Goal: Task Accomplishment & Management: Complete application form

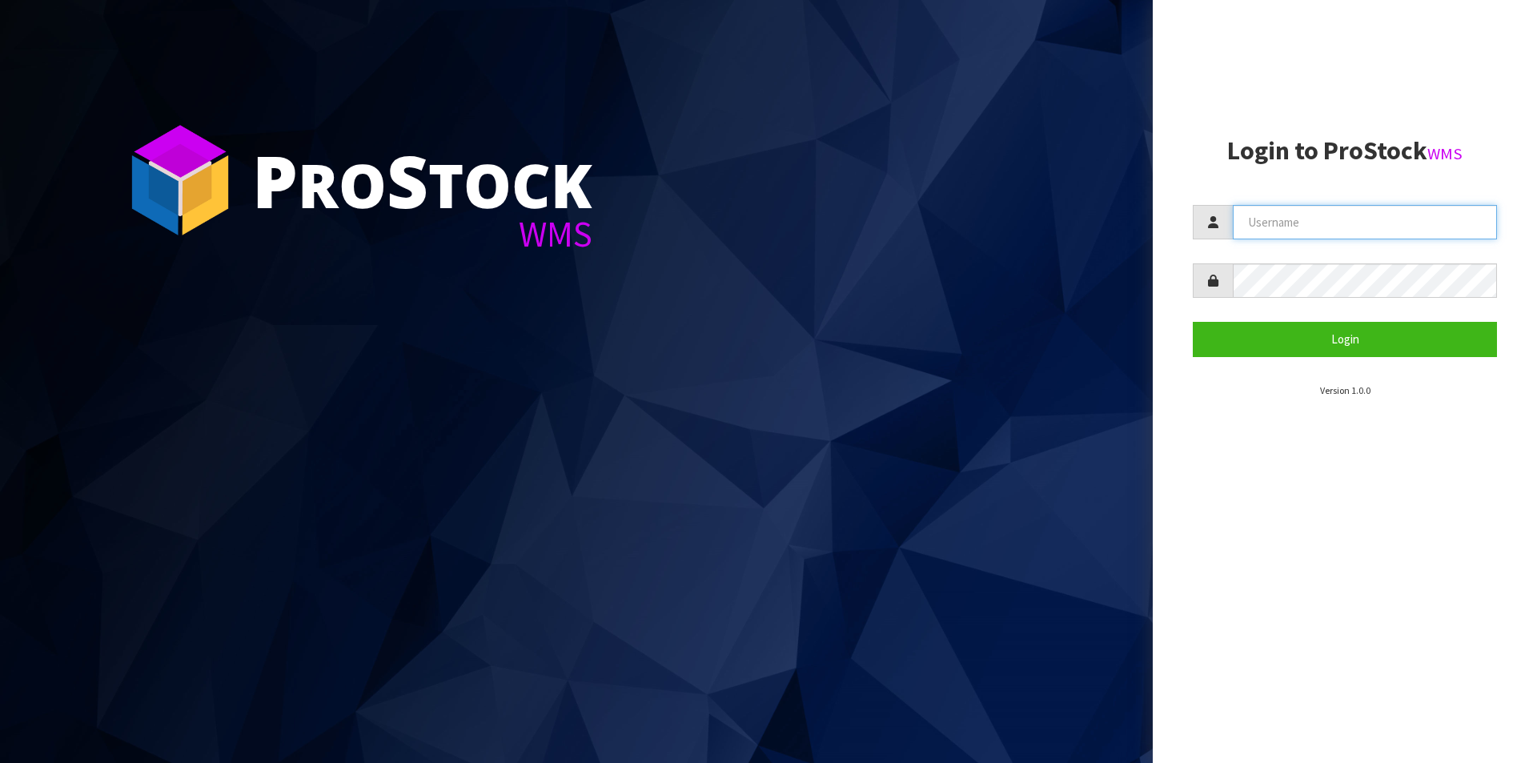
click at [1307, 217] on input "text" at bounding box center [1365, 222] width 264 height 34
type input "[PERSON_NAME][EMAIL_ADDRESS][DOMAIN_NAME]"
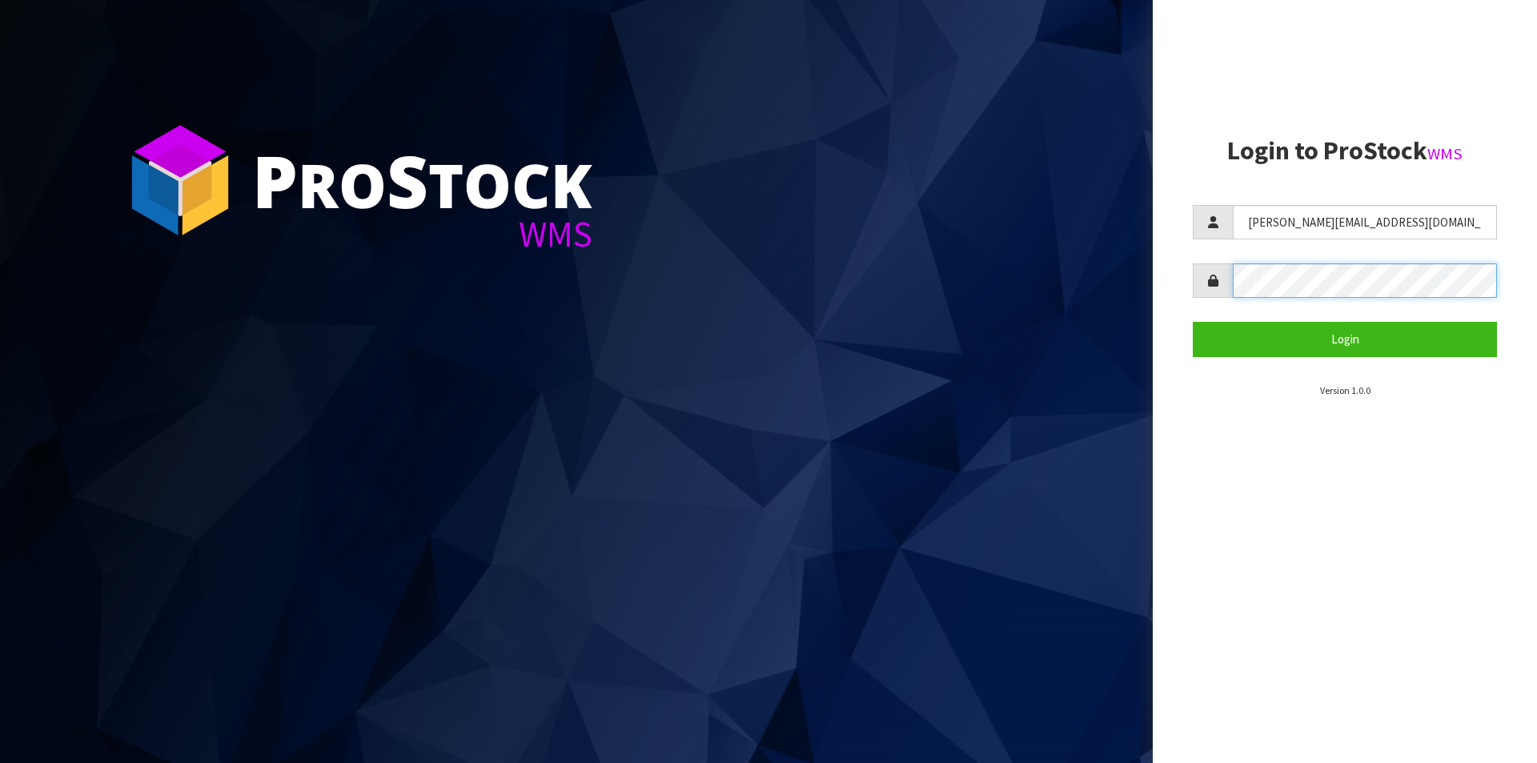
click at [1193, 322] on button "Login" at bounding box center [1345, 339] width 304 height 34
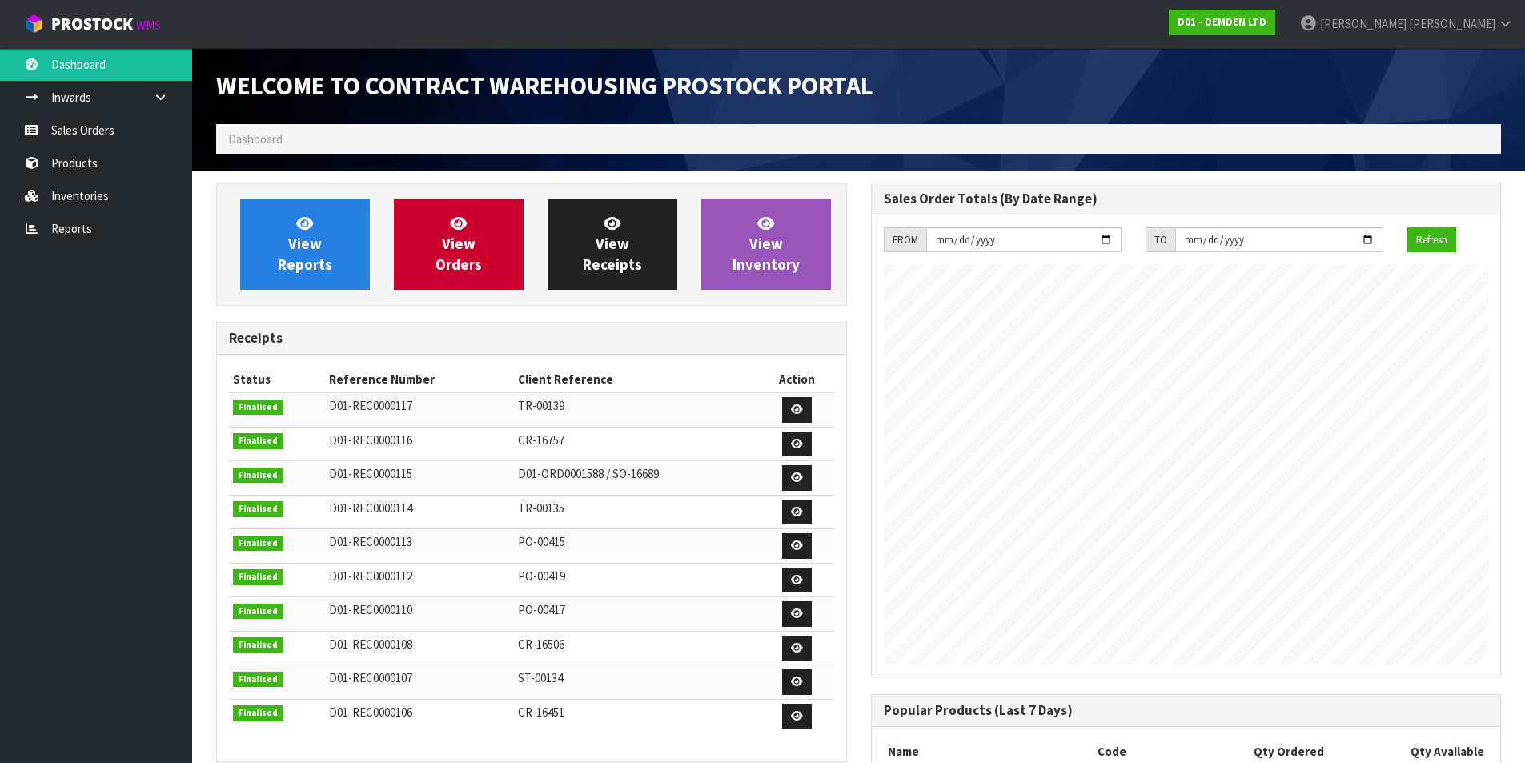
scroll to position [680, 654]
click at [459, 262] on span "View Orders" at bounding box center [459, 244] width 46 height 60
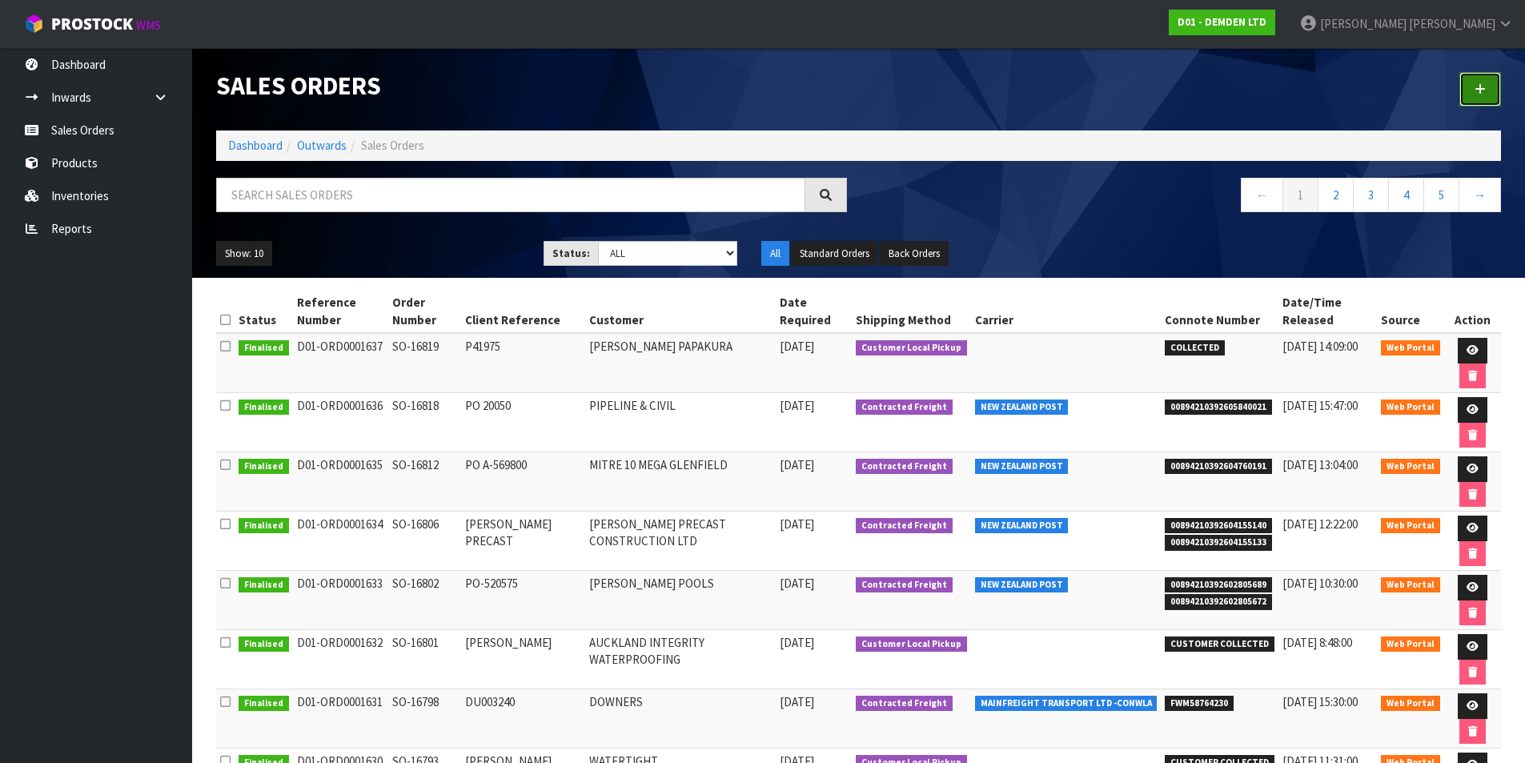
click at [1484, 89] on icon at bounding box center [1480, 89] width 11 height 12
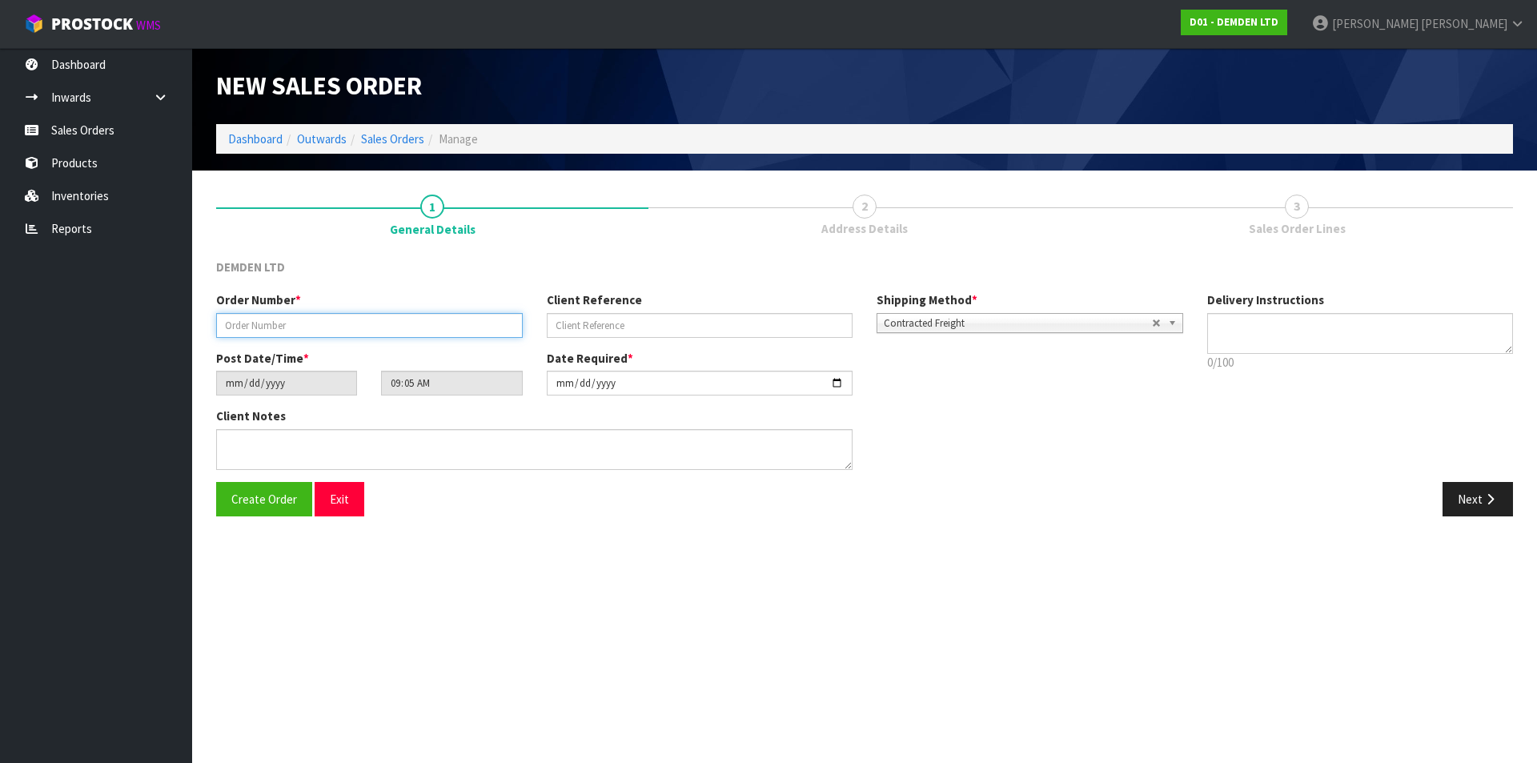
click at [251, 319] on input "text" at bounding box center [369, 325] width 307 height 25
type input "SO-16828"
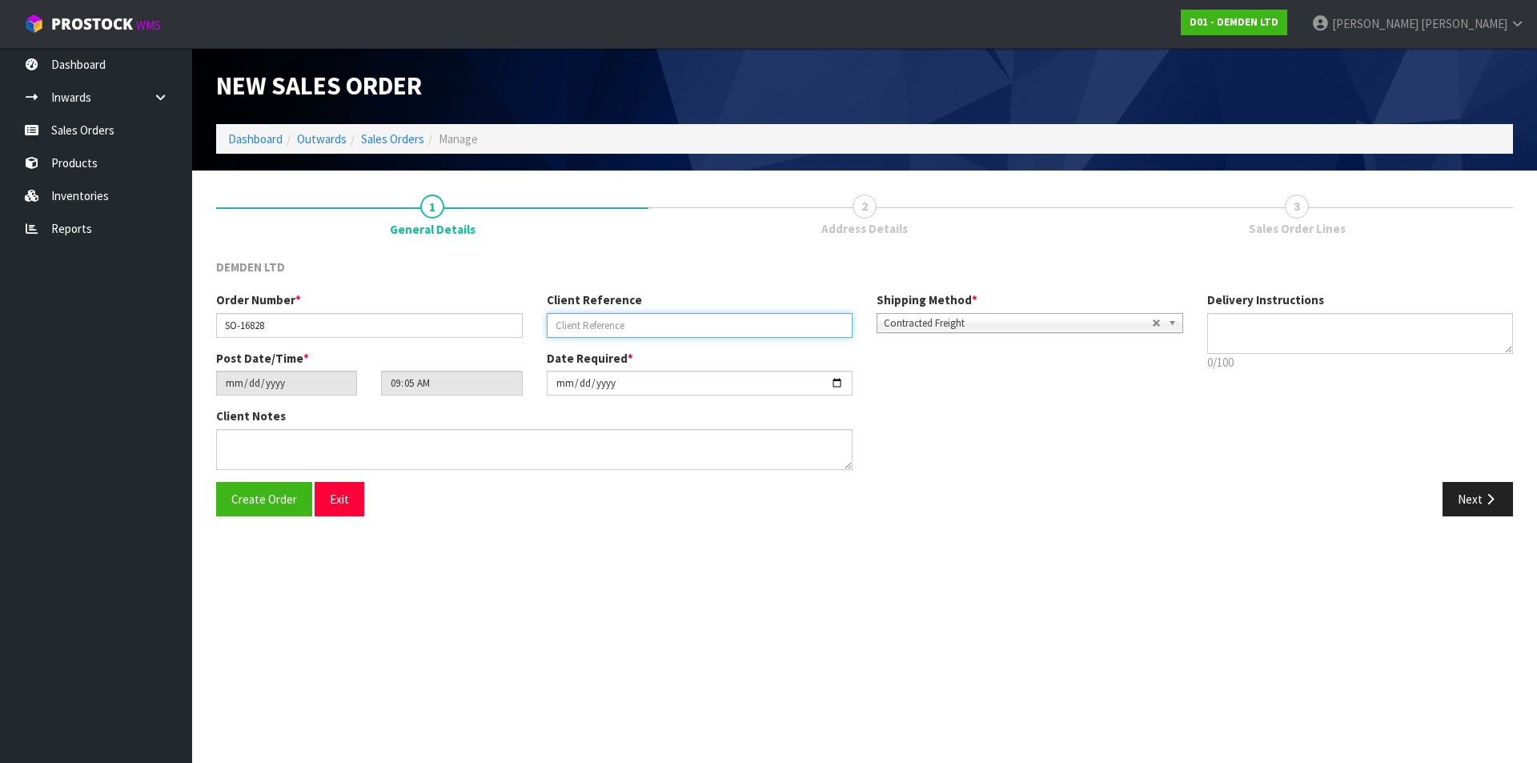
paste input "714976"
type input "714976"
click at [1473, 504] on button "Next" at bounding box center [1478, 499] width 70 height 34
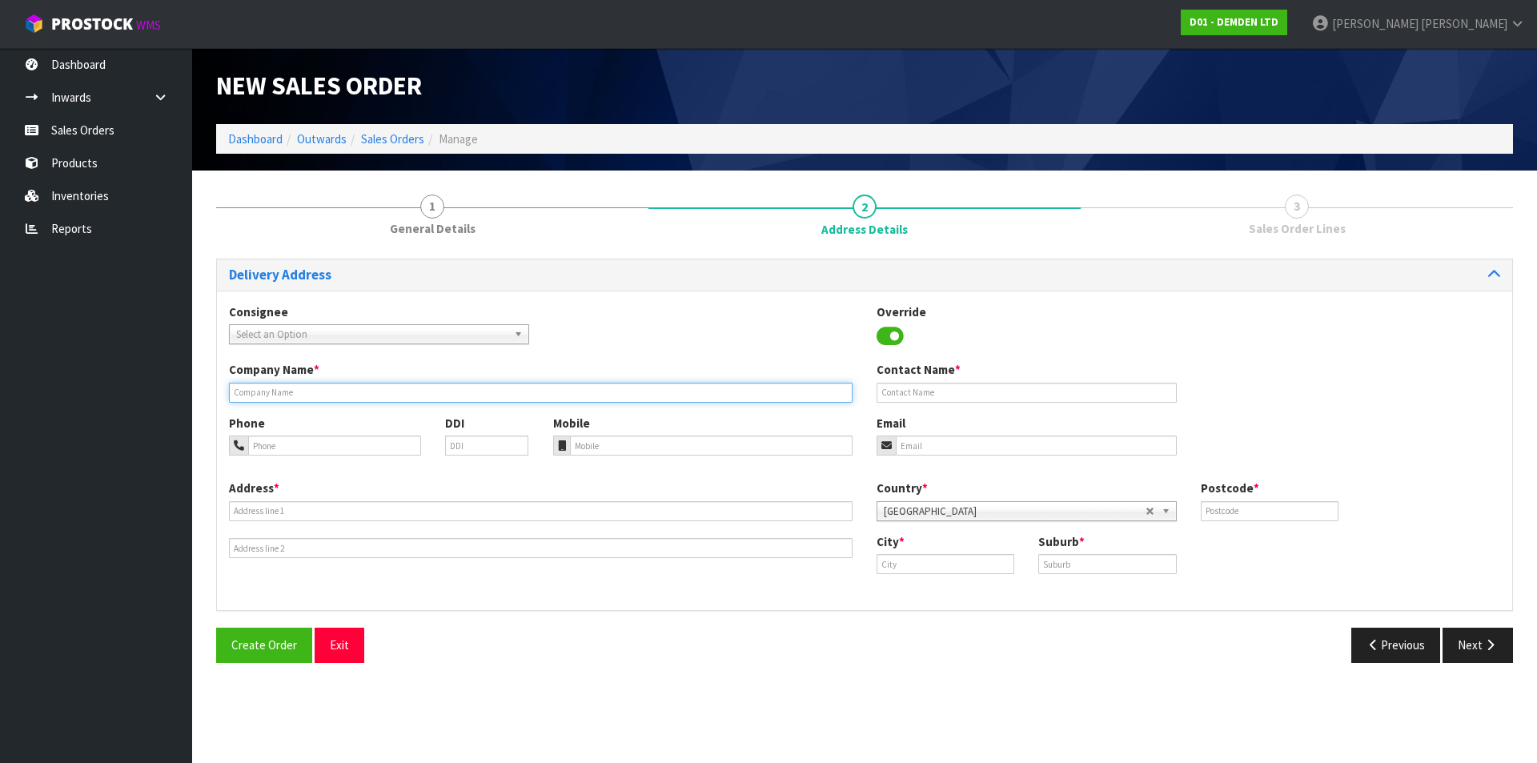
click at [326, 395] on input "text" at bounding box center [541, 393] width 624 height 20
type input "[PERSON_NAME] CIVIL"
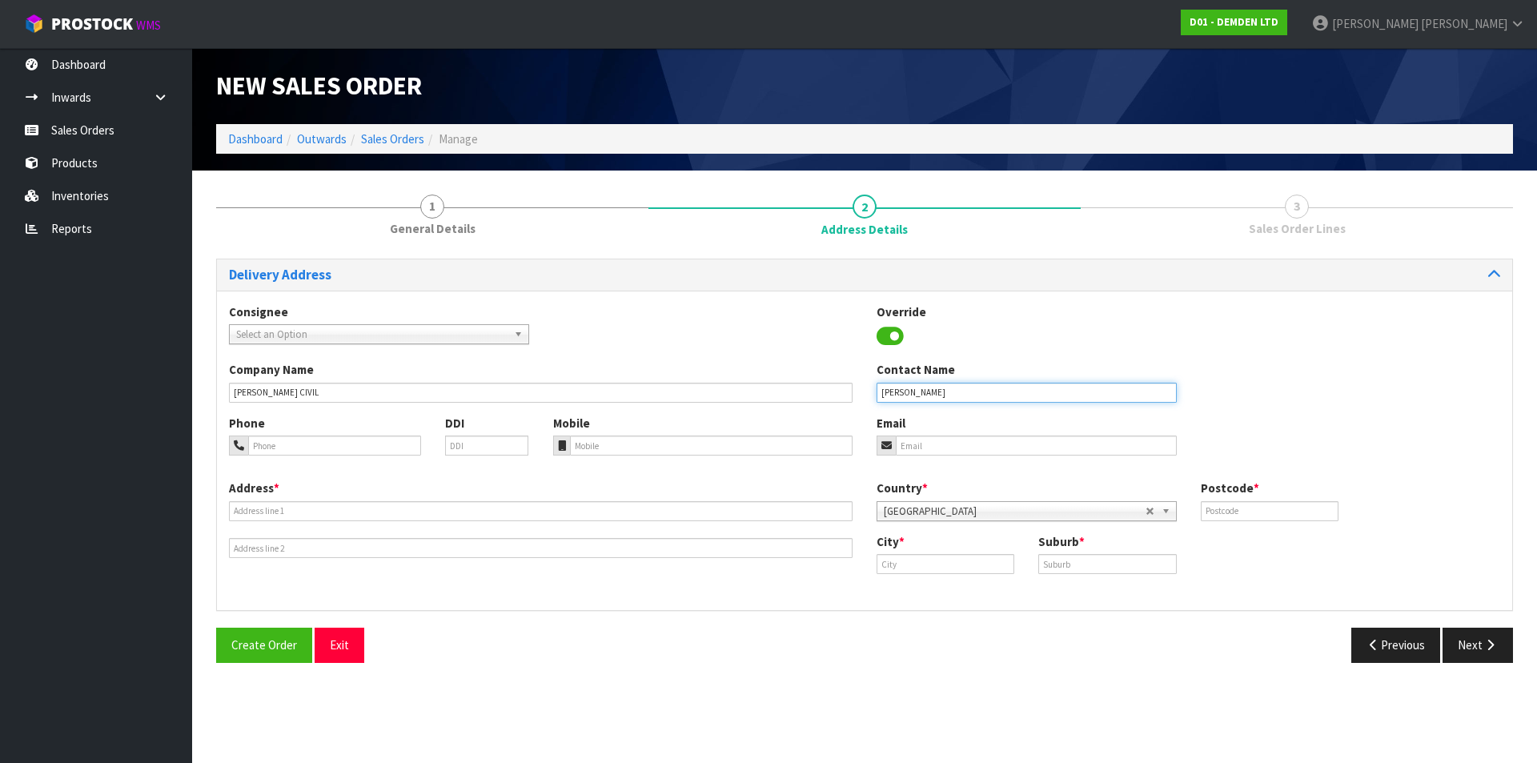
type input "[PERSON_NAME]"
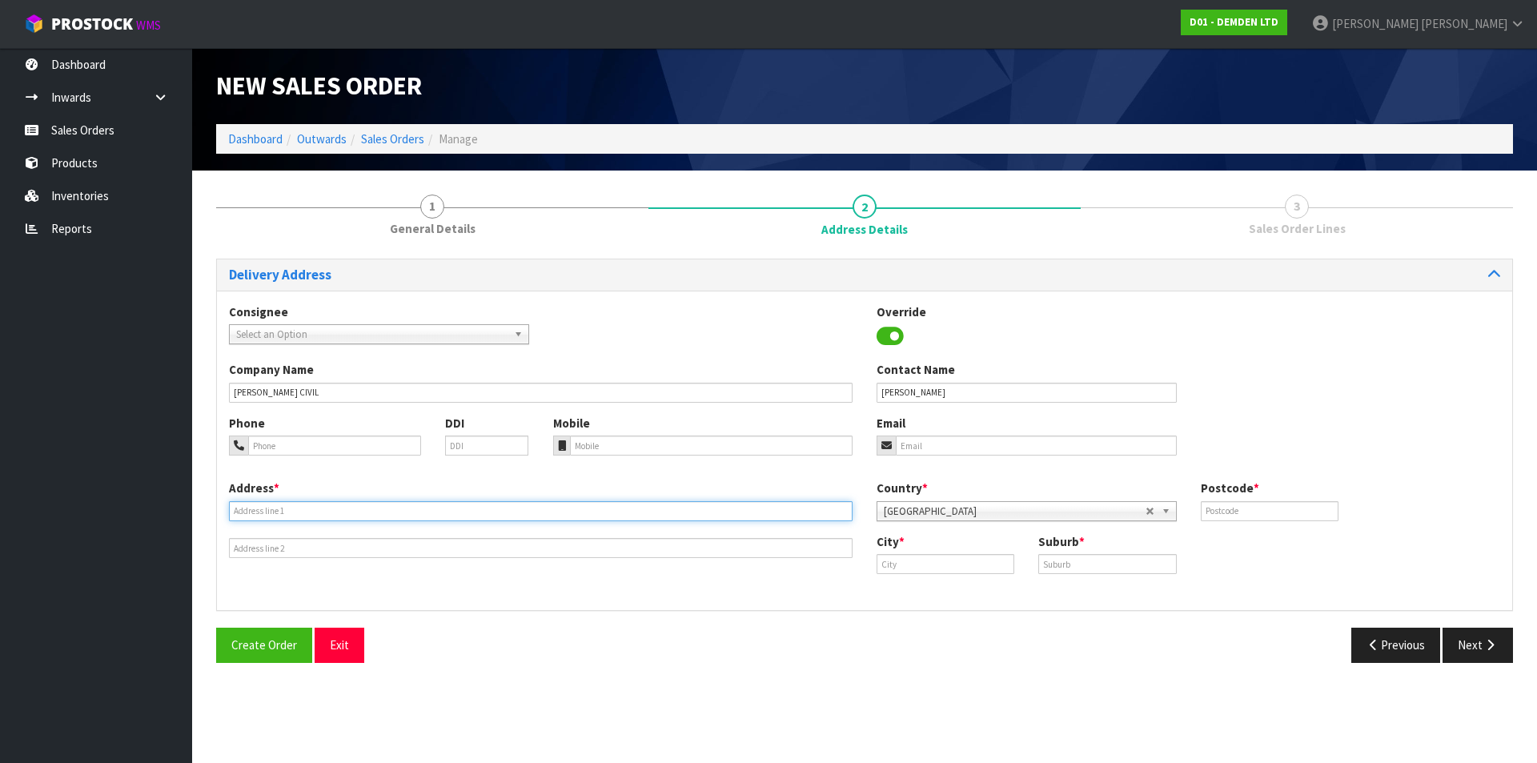
click at [319, 507] on input "text" at bounding box center [541, 511] width 624 height 20
type input "NZ EXPORT SUPPLY, [STREET_ADDRESS][PERSON_NAME]"
type input "O"
drag, startPoint x: 394, startPoint y: 508, endPoint x: 308, endPoint y: 512, distance: 85.8
click at [308, 512] on input "NZ EXPORT SUPPLY, [STREET_ADDRESS][PERSON_NAME]" at bounding box center [541, 511] width 624 height 20
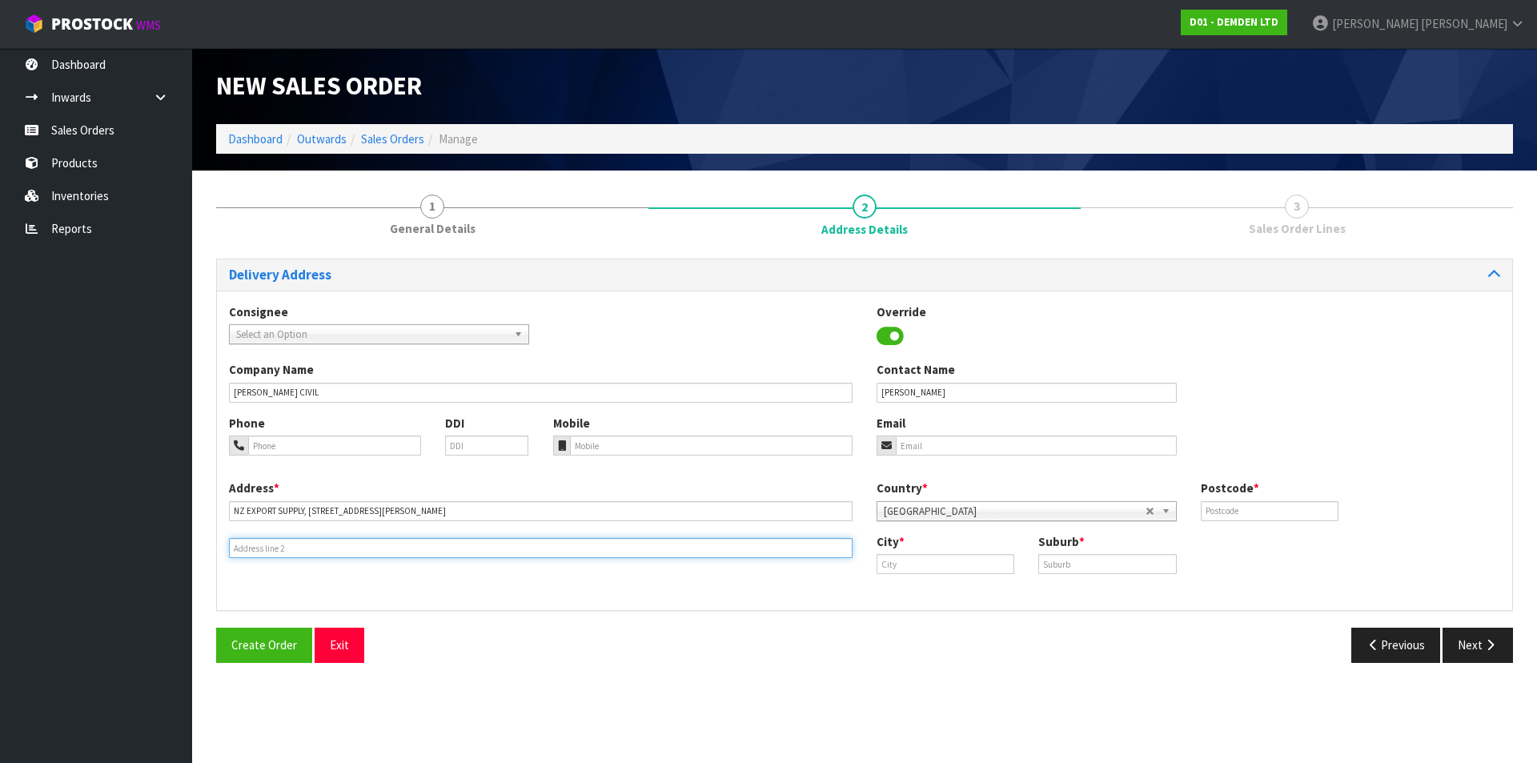
click at [292, 548] on input "text" at bounding box center [541, 548] width 624 height 20
paste input "[STREET_ADDRESS][PERSON_NAME]"
type input "[STREET_ADDRESS][PERSON_NAME]"
click at [415, 511] on input "NZ EXPORT SUPPLY, [STREET_ADDRESS][PERSON_NAME]" at bounding box center [541, 511] width 624 height 20
type input "NZ EXPORT SUPPLY,"
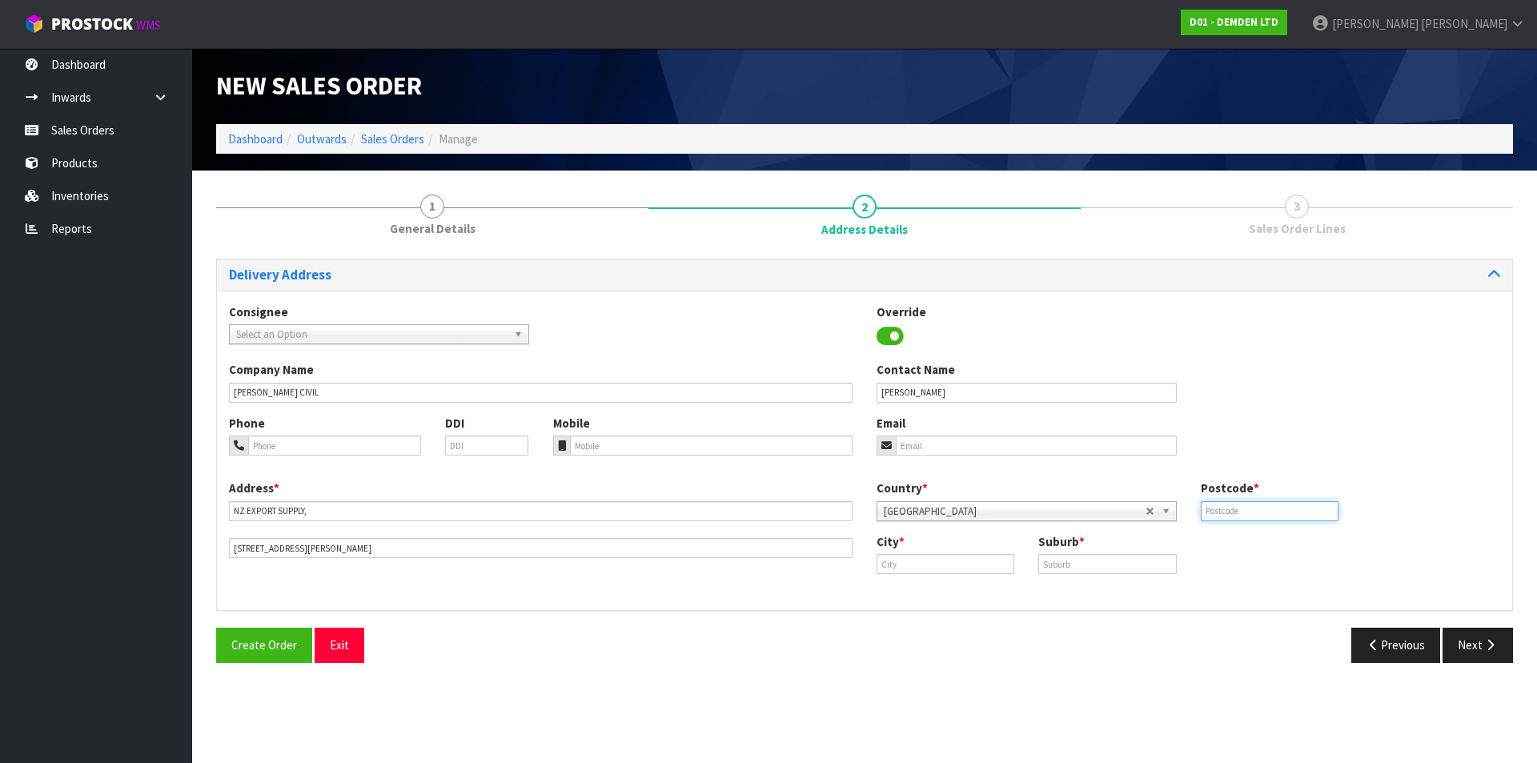
click at [1276, 501] on input "text" at bounding box center [1270, 511] width 138 height 20
type input "1061"
drag, startPoint x: 932, startPoint y: 595, endPoint x: 1005, endPoint y: 580, distance: 74.4
click at [933, 593] on link "Auckl and" at bounding box center [940, 591] width 126 height 22
type input "[GEOGRAPHIC_DATA]"
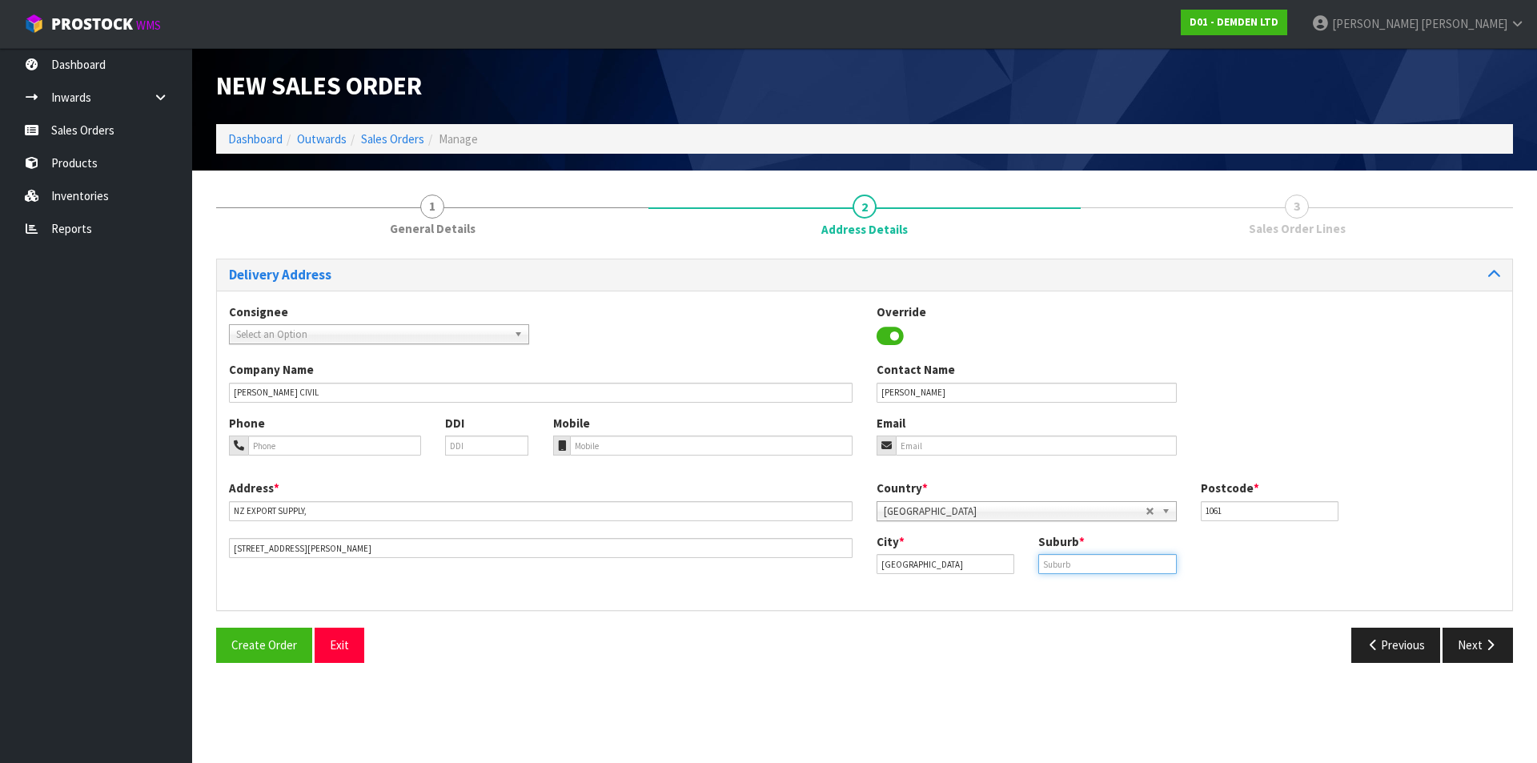
click at [1058, 563] on input "text" at bounding box center [1107, 564] width 138 height 20
type input "ONEHUNGA"
click at [1498, 646] on button "Next" at bounding box center [1478, 645] width 70 height 34
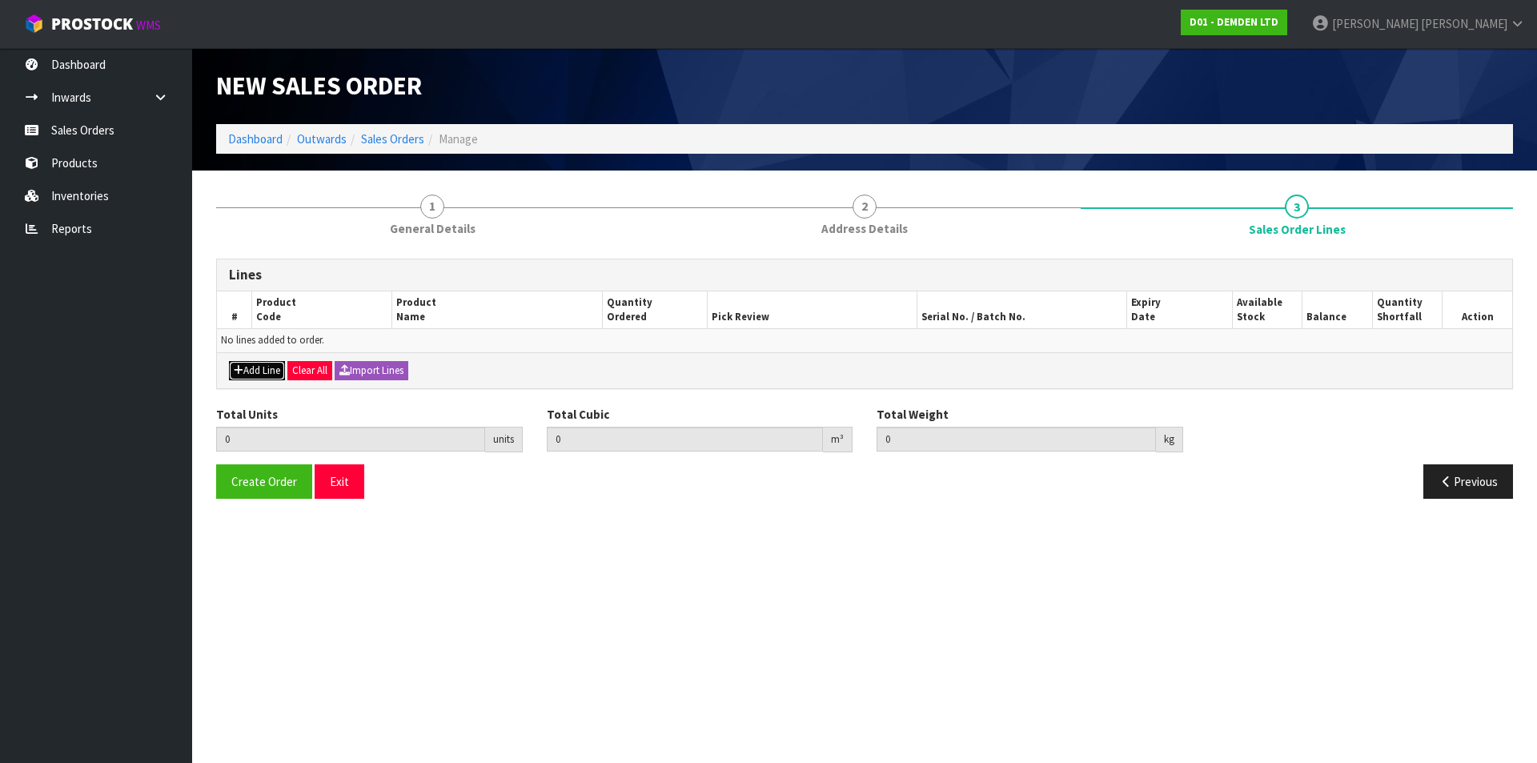
click at [271, 371] on button "Add Line" at bounding box center [257, 370] width 56 height 19
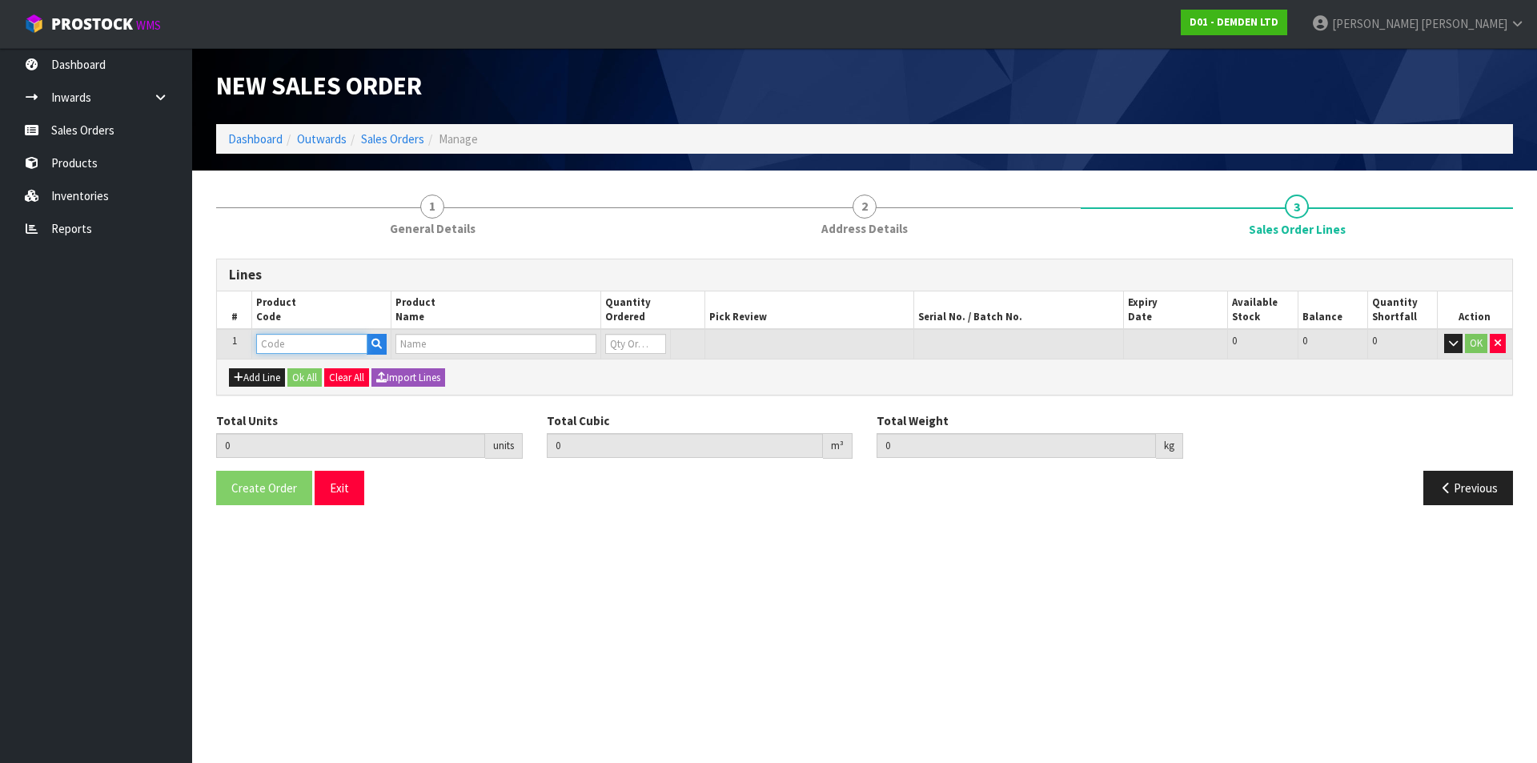
click at [287, 339] on input "text" at bounding box center [311, 344] width 111 height 20
type input "110015"
type input "0.000000"
type input "0.000"
type input "ADMIX C1000 - 15KG"
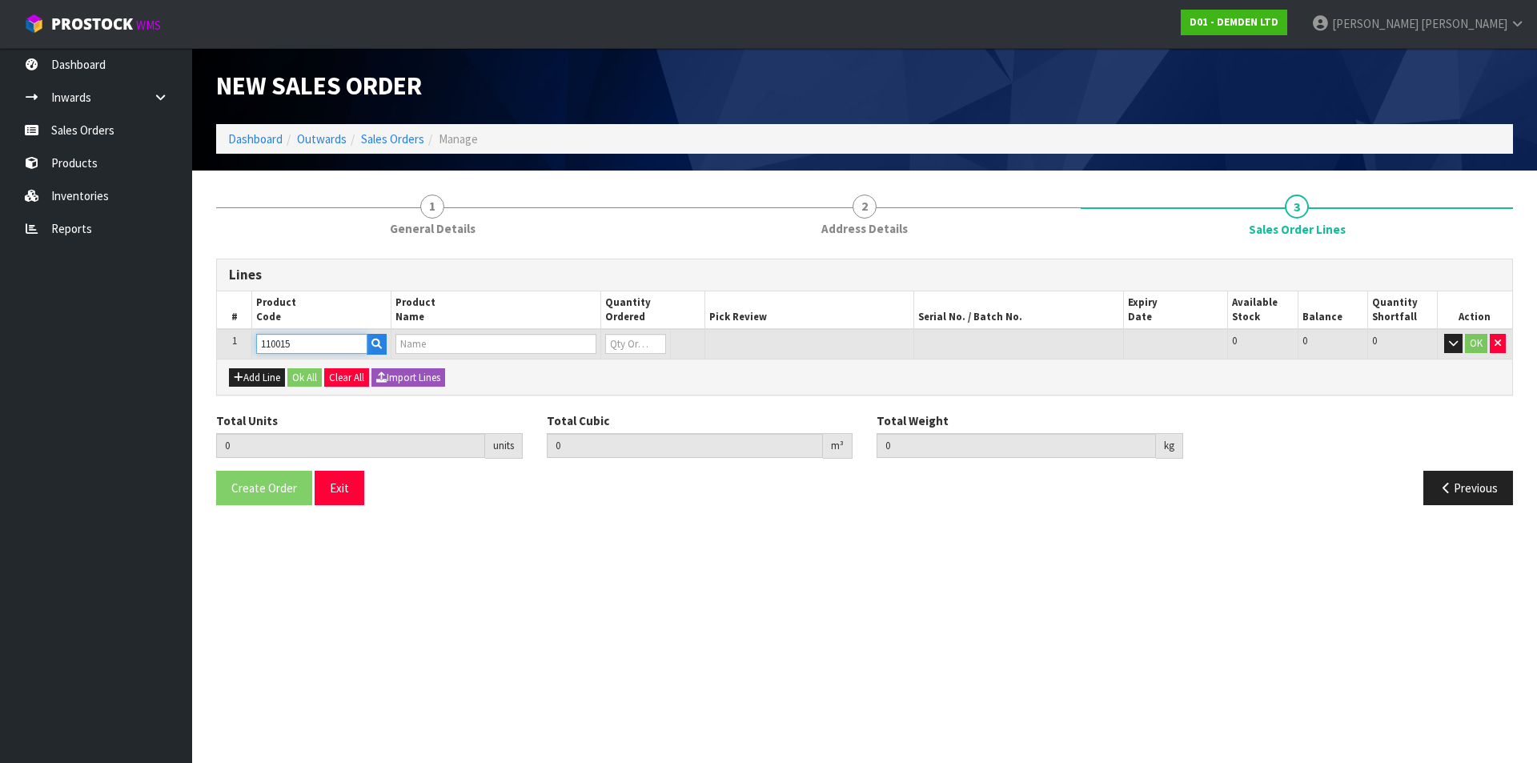
type input "0"
type input "110015"
type input "1"
type input "0.0288"
type input "15.3"
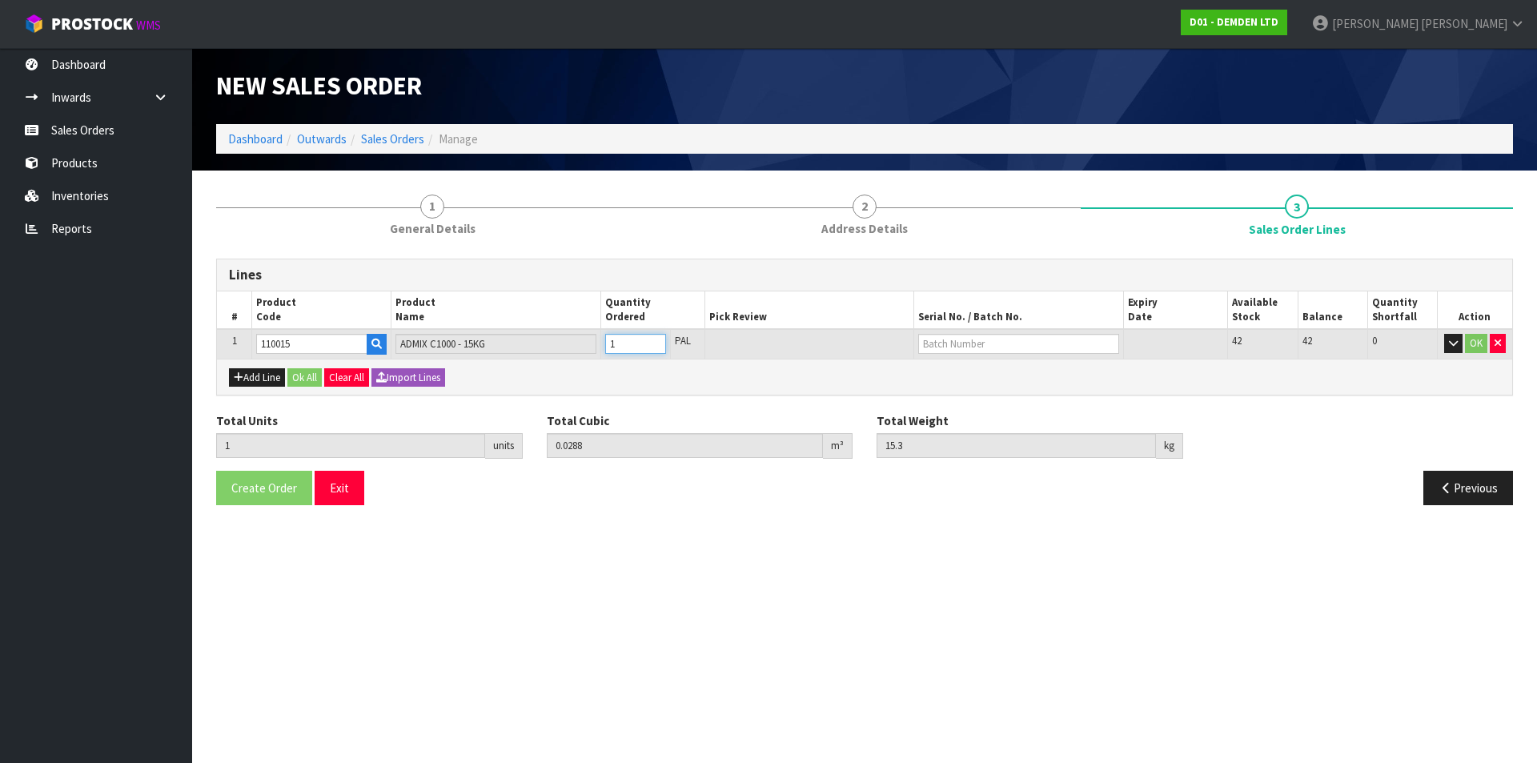
type input "1"
click at [652, 340] on input "1" at bounding box center [635, 344] width 61 height 20
type input "2"
type input "0.0576"
type input "30.6"
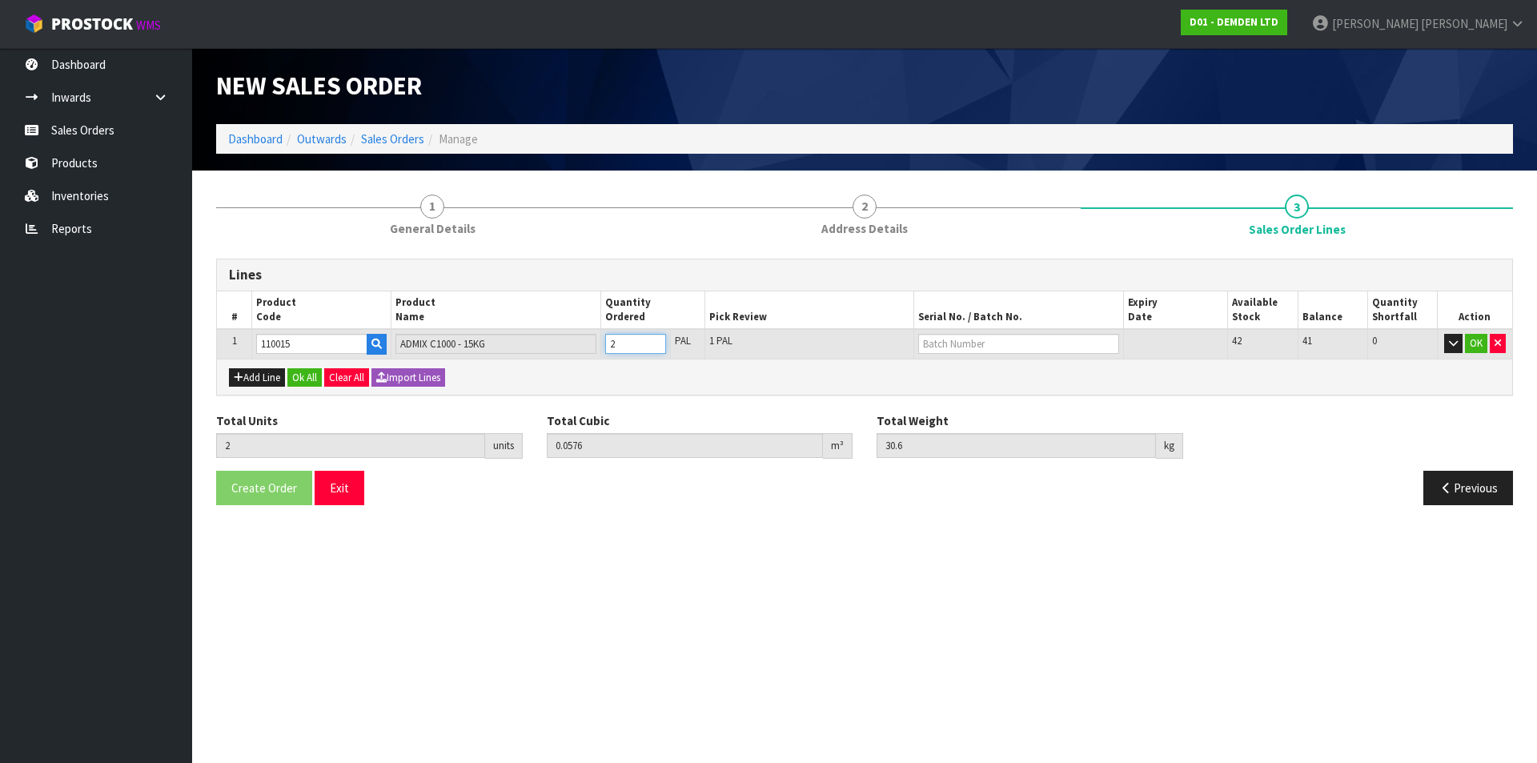
type input "2"
click at [652, 340] on input "2" at bounding box center [635, 344] width 61 height 20
type input "3"
type input "0.0864"
type input "45.9"
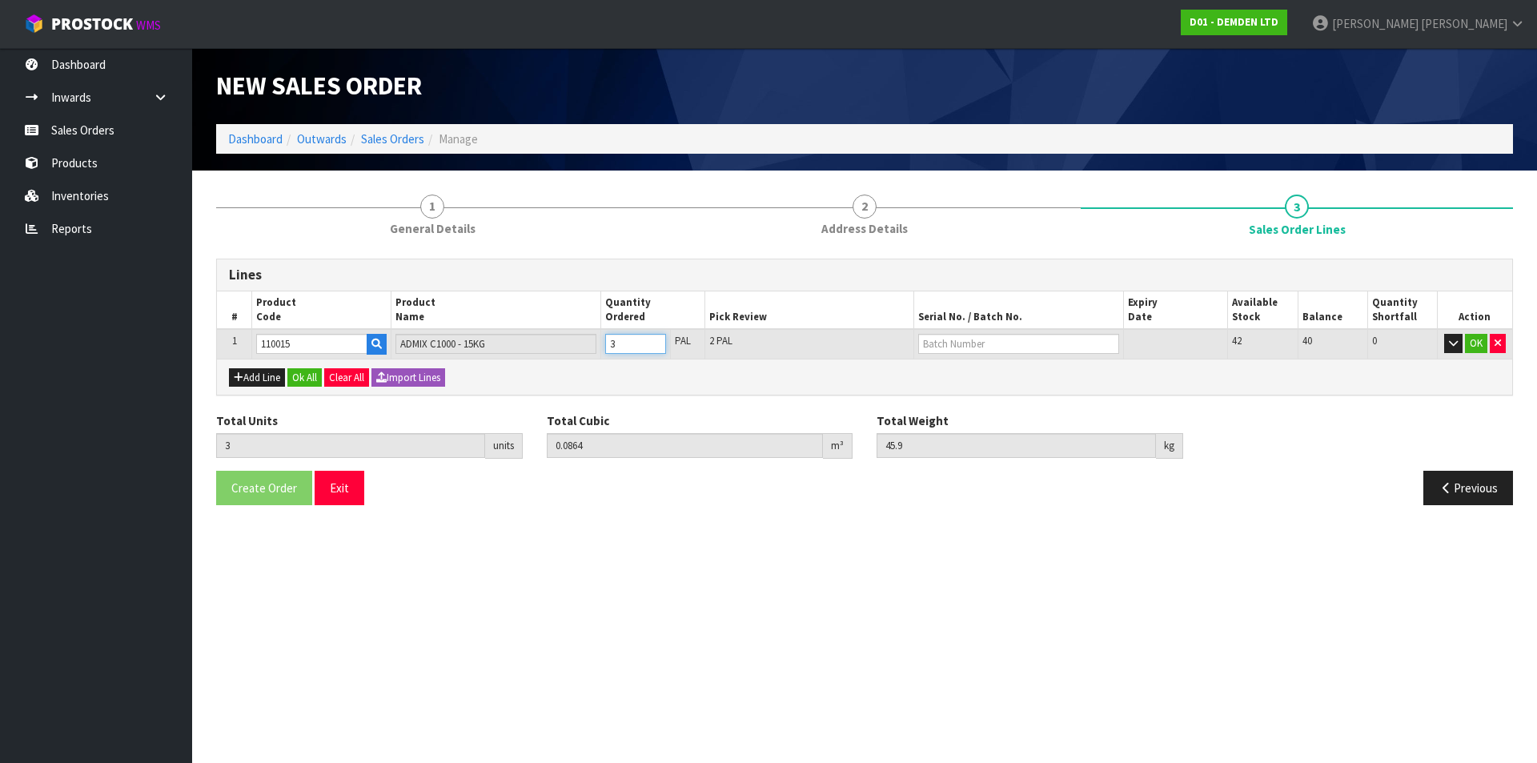
type input "3"
click at [652, 340] on input "3" at bounding box center [635, 344] width 61 height 20
type input "4"
type input "0.1152"
type input "61.2"
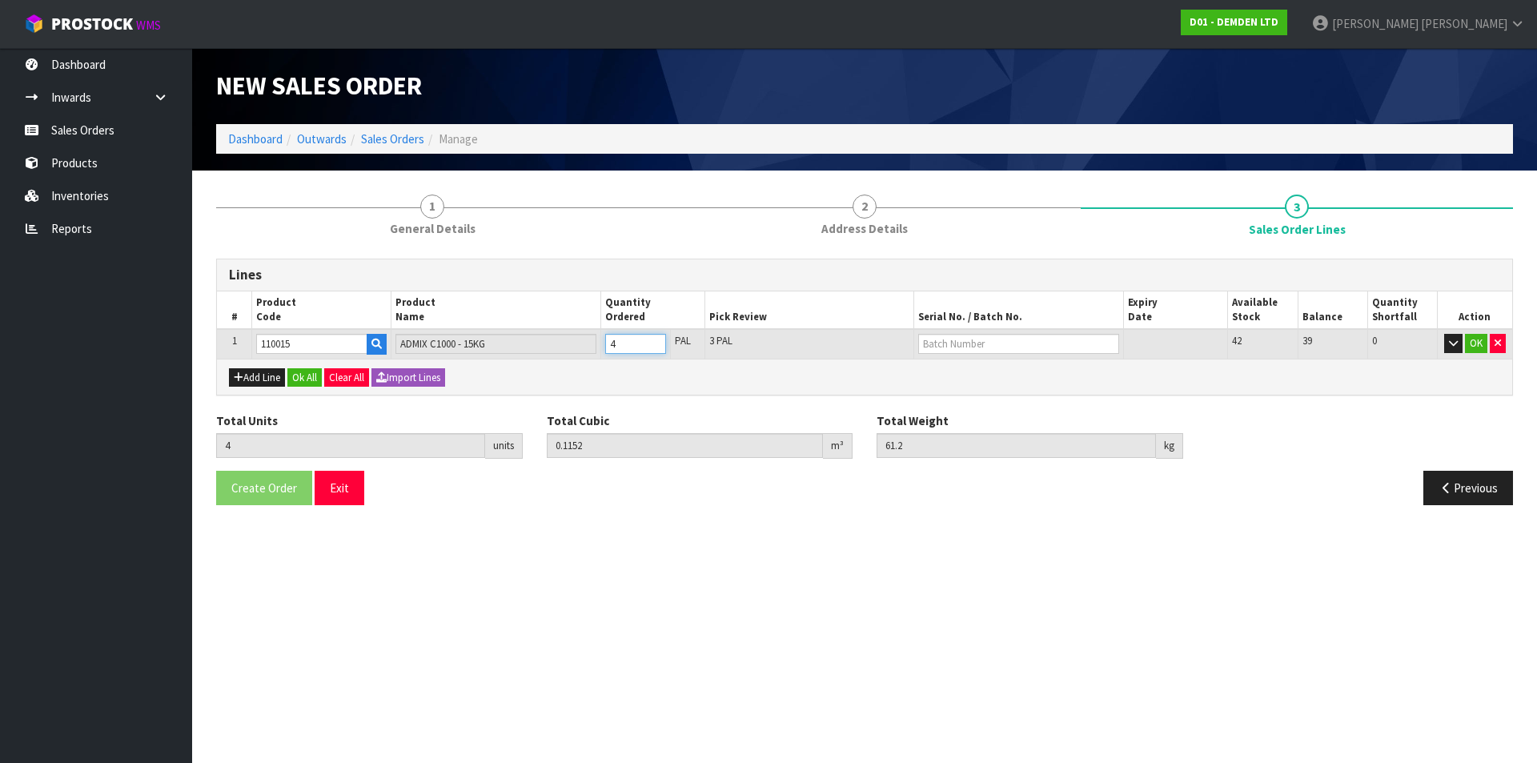
type input "4"
click at [652, 340] on input "4" at bounding box center [635, 344] width 61 height 20
type input "5"
type input "0.144"
type input "76.5"
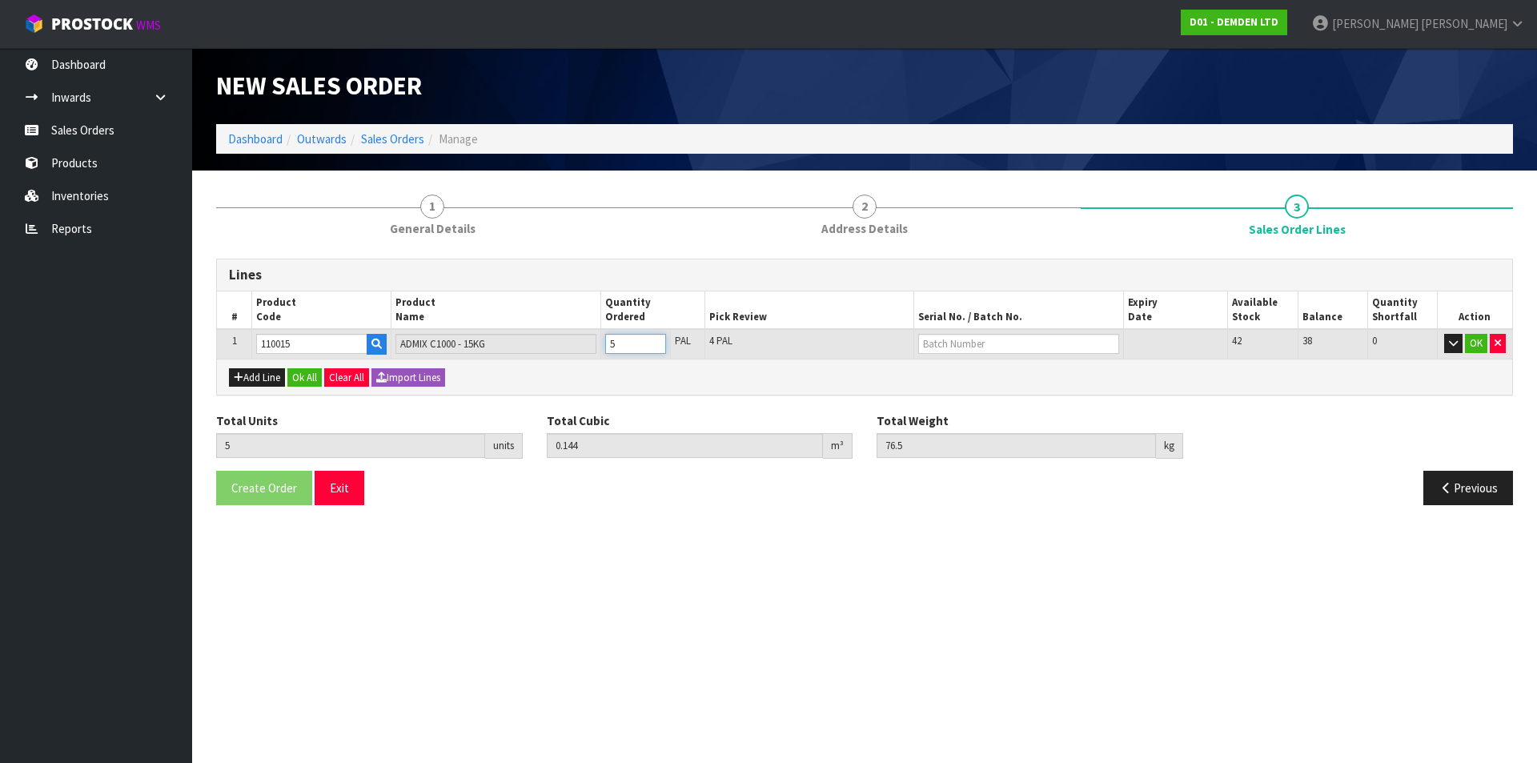
type input "5"
click at [652, 340] on input "5" at bounding box center [635, 344] width 61 height 20
click at [937, 343] on input "text" at bounding box center [1018, 344] width 200 height 20
click at [947, 366] on link "09625AC" at bounding box center [983, 371] width 126 height 22
type input "09625AC"
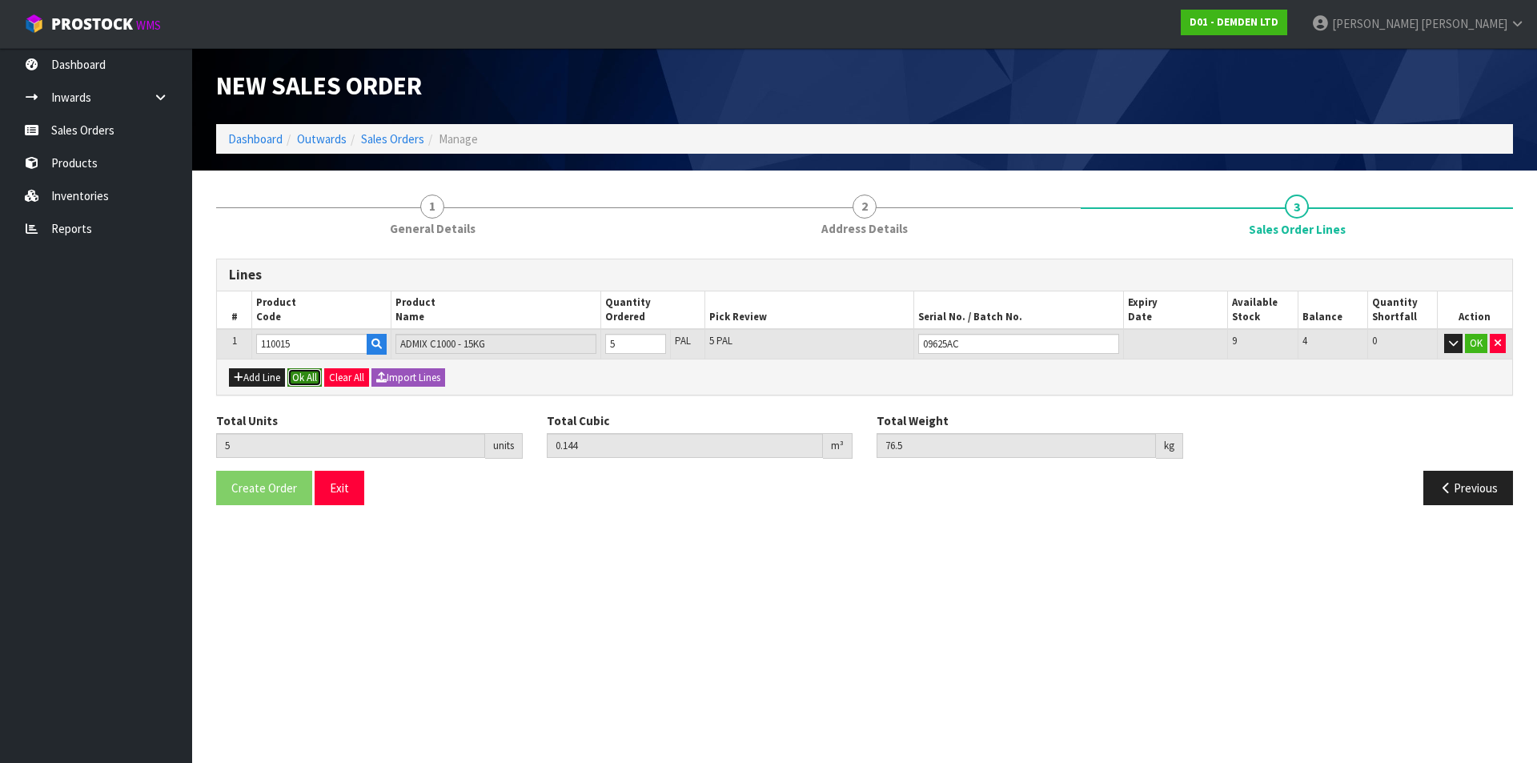
click at [303, 379] on button "Ok All" at bounding box center [304, 377] width 34 height 19
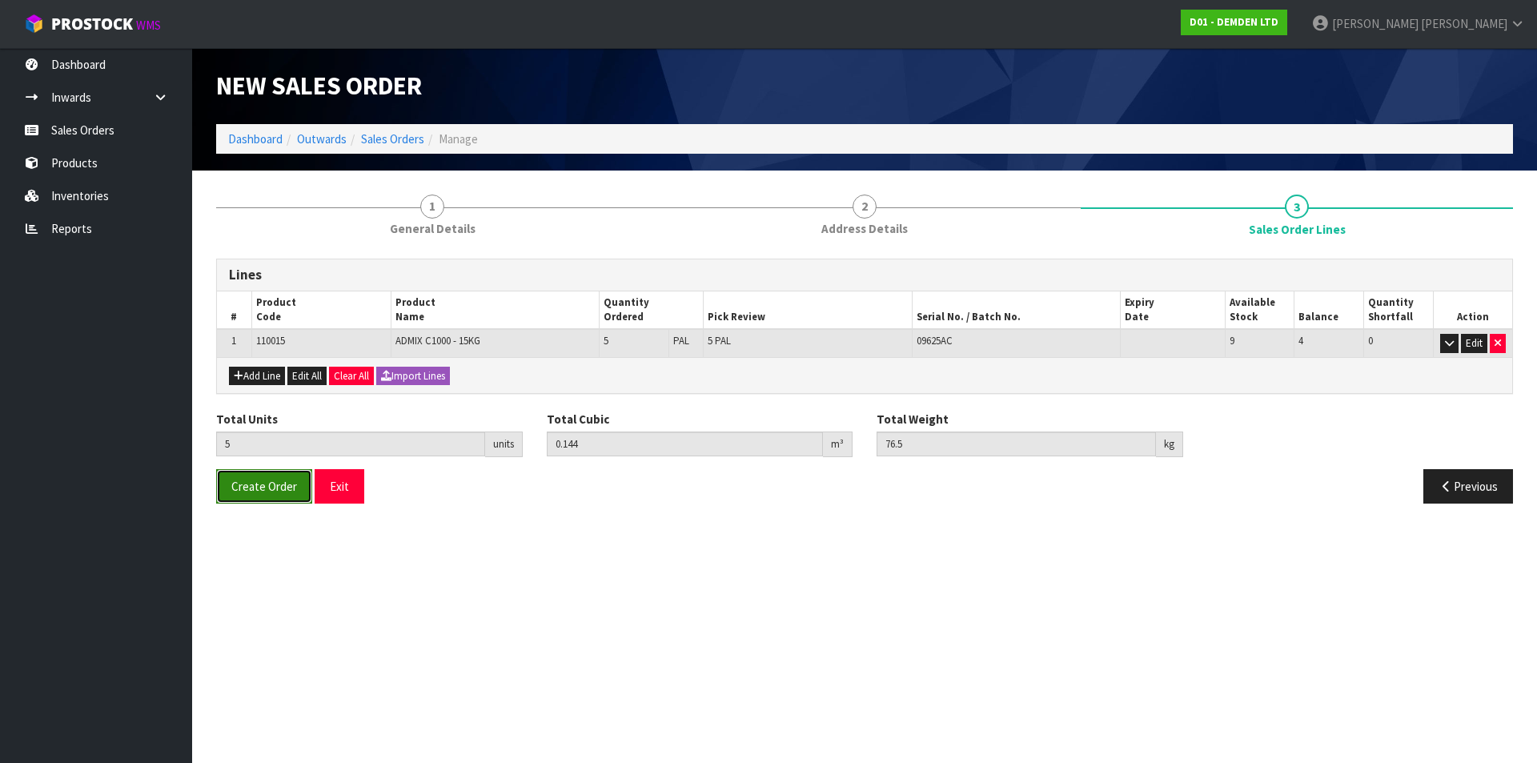
click at [273, 485] on span "Create Order" at bounding box center [264, 486] width 66 height 15
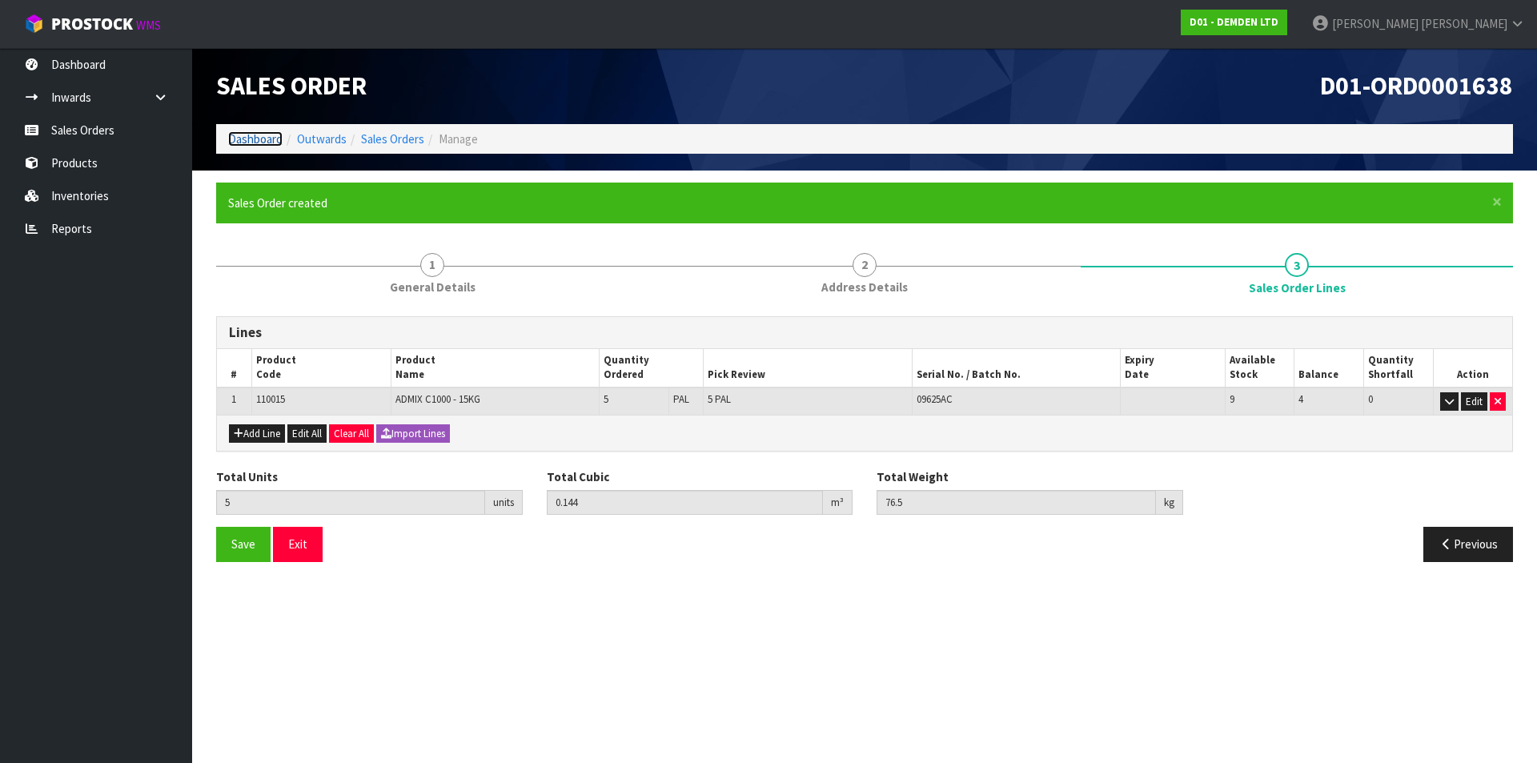
drag, startPoint x: 260, startPoint y: 143, endPoint x: 267, endPoint y: 172, distance: 29.7
click at [259, 143] on link "Dashboard" at bounding box center [255, 138] width 54 height 15
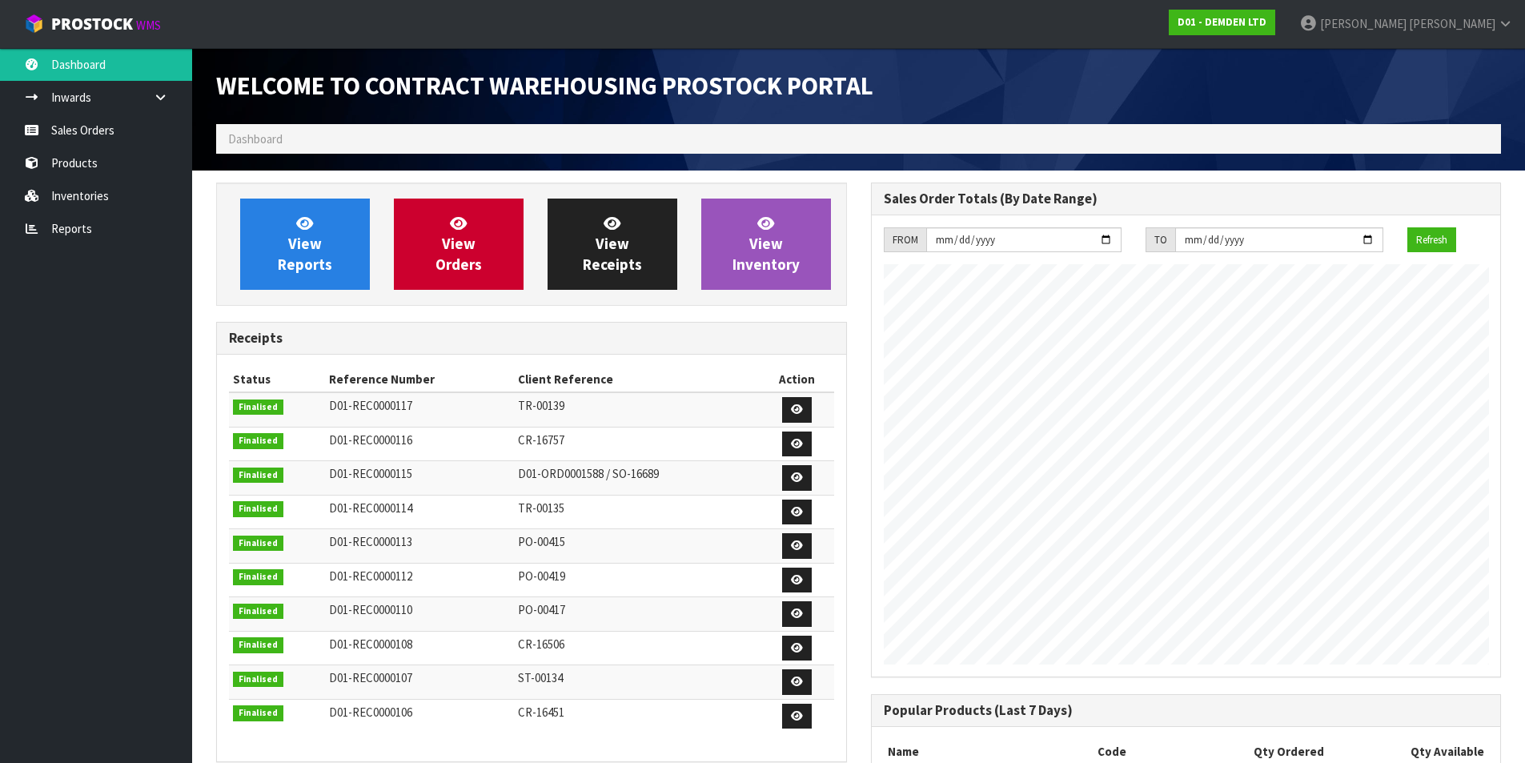
scroll to position [680, 654]
click at [461, 247] on span "View Orders" at bounding box center [459, 244] width 46 height 60
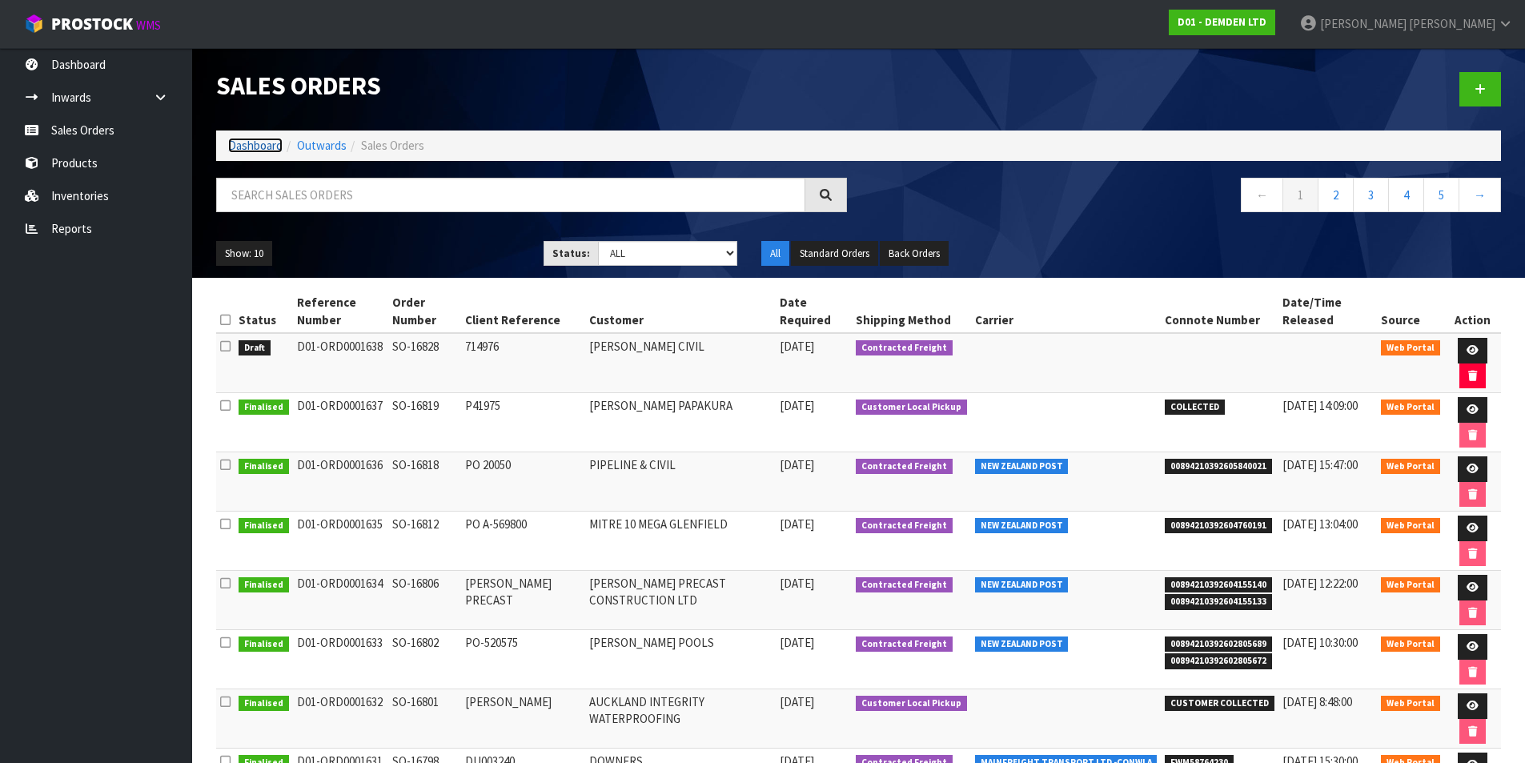
click at [252, 141] on link "Dashboard" at bounding box center [255, 145] width 54 height 15
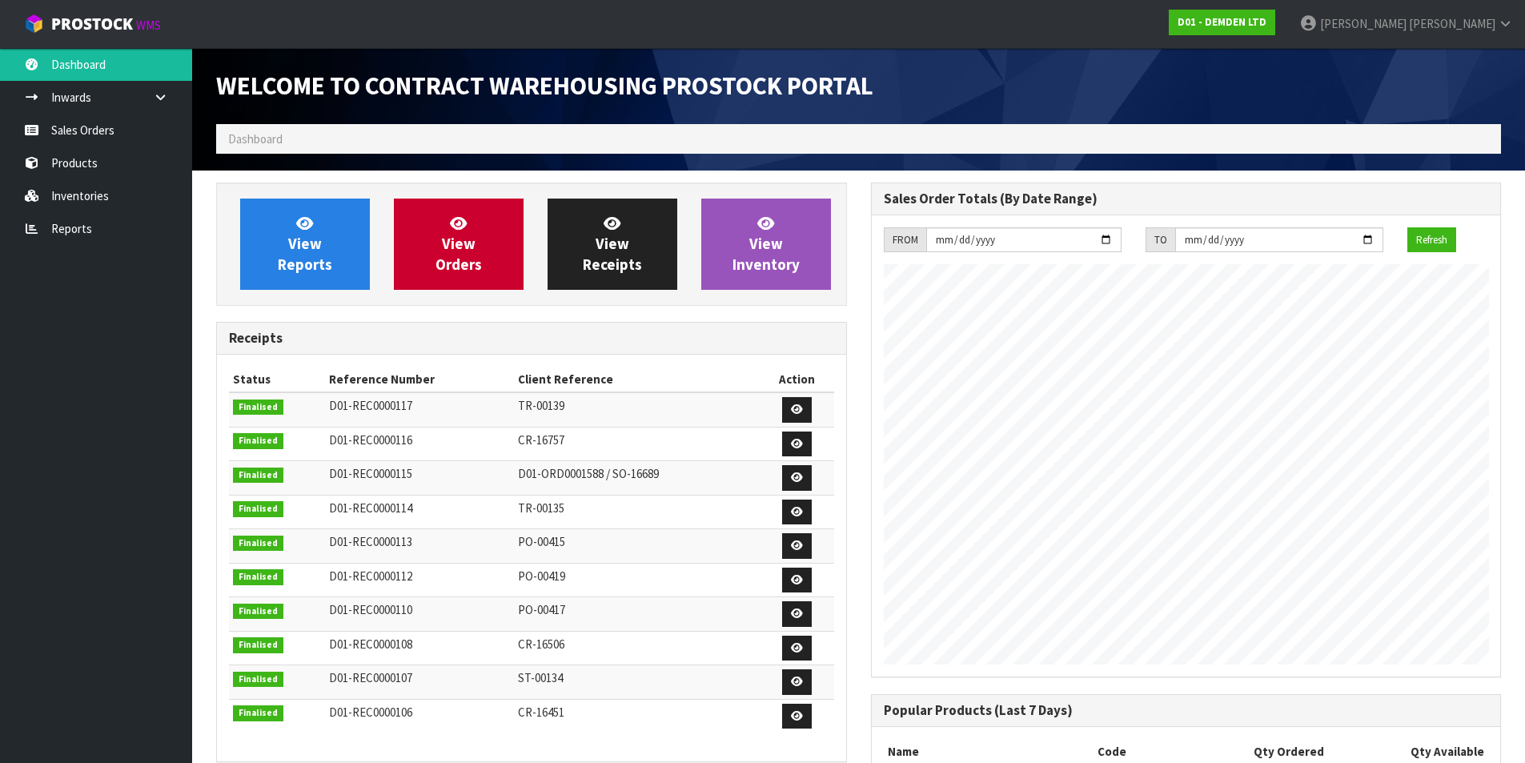
scroll to position [680, 654]
